Goal: Information Seeking & Learning: Learn about a topic

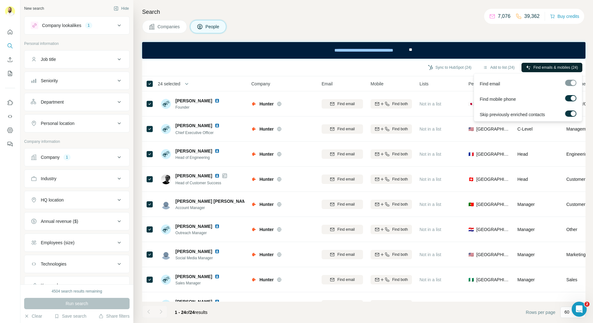
click at [544, 66] on span "Find emails & mobiles (24)" at bounding box center [555, 68] width 45 height 6
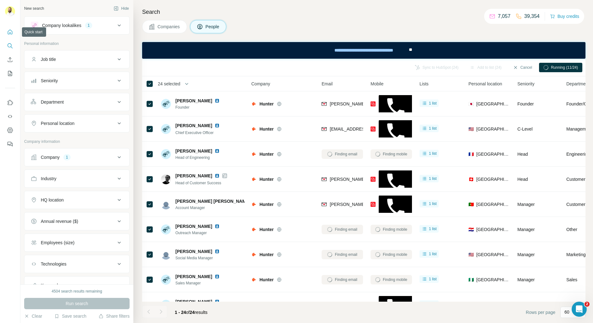
click at [10, 37] on button "Quick start" at bounding box center [10, 31] width 10 height 11
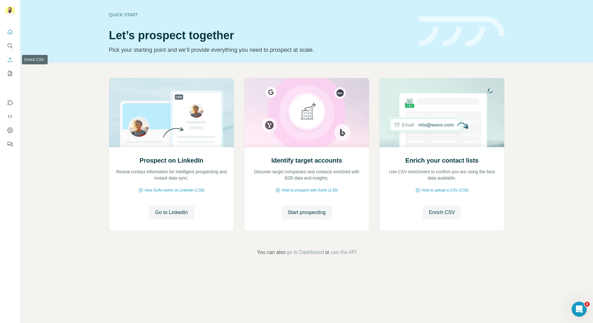
click at [7, 50] on button "Search" at bounding box center [10, 45] width 10 height 11
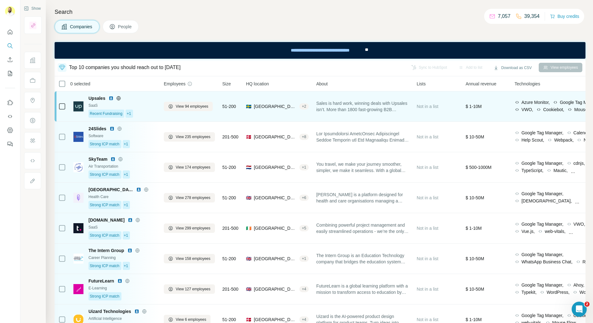
click at [254, 99] on div "🇸🇪 [GEOGRAPHIC_DATA], [GEOGRAPHIC_DATA] + 2" at bounding box center [277, 106] width 63 height 23
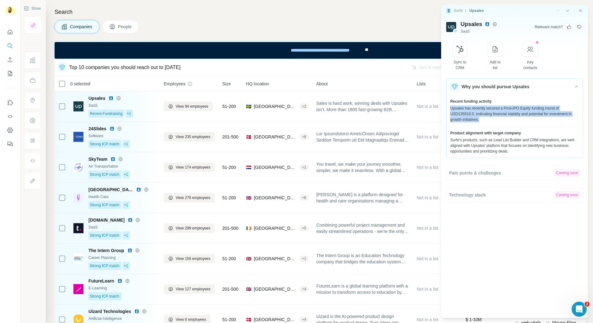
drag, startPoint x: 452, startPoint y: 105, endPoint x: 503, endPoint y: 118, distance: 52.5
click at [503, 118] on div "Upsales has recently secured a Post-IPO Equity funding round of USD135918.0, in…" at bounding box center [514, 113] width 129 height 17
click at [456, 130] on span "Product alignment with target company" at bounding box center [485, 133] width 71 height 6
click at [479, 143] on div "Surfe's products, such as Lead List Builder and CRM integrations, are well-alig…" at bounding box center [514, 145] width 129 height 17
